Goal: Information Seeking & Learning: Learn about a topic

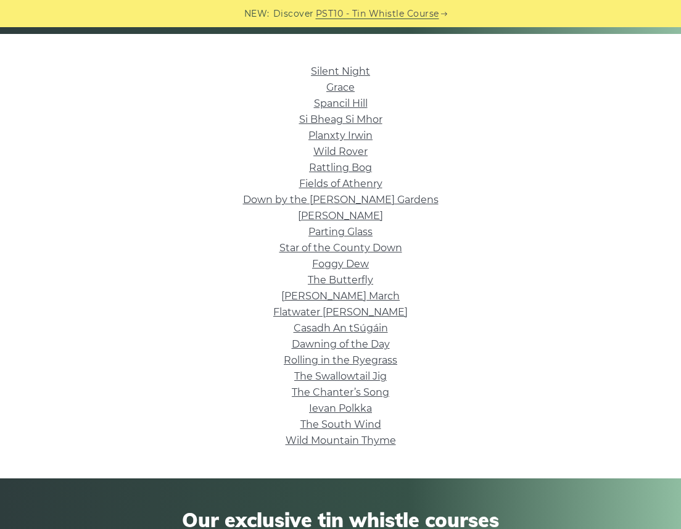
scroll to position [314, 0]
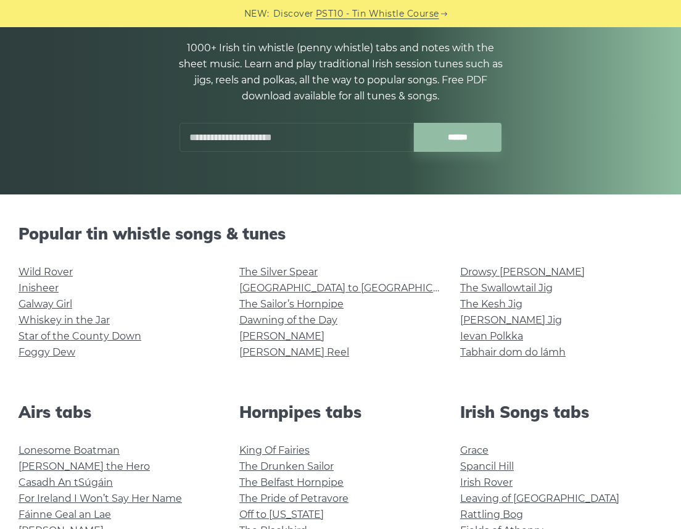
scroll to position [236, 0]
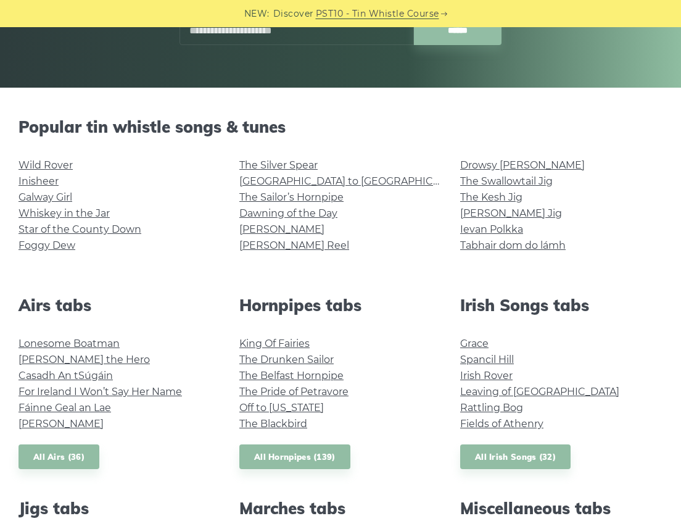
click at [202, 127] on h2 "Popular tin whistle songs & tunes" at bounding box center [341, 126] width 644 height 19
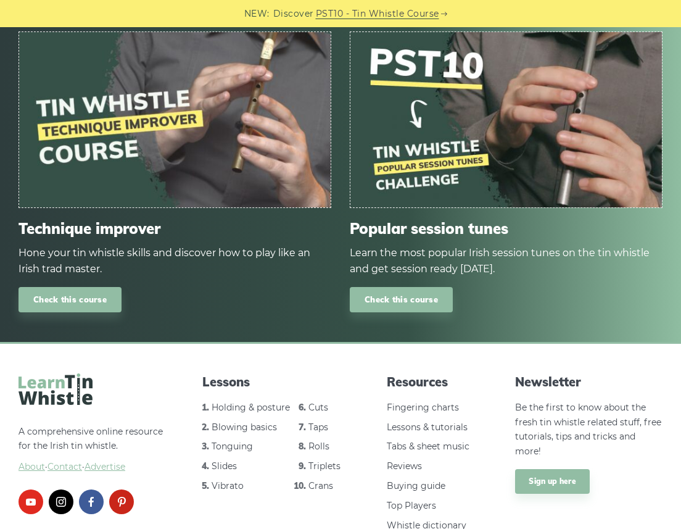
scroll to position [1524, 0]
